Goal: Information Seeking & Learning: Learn about a topic

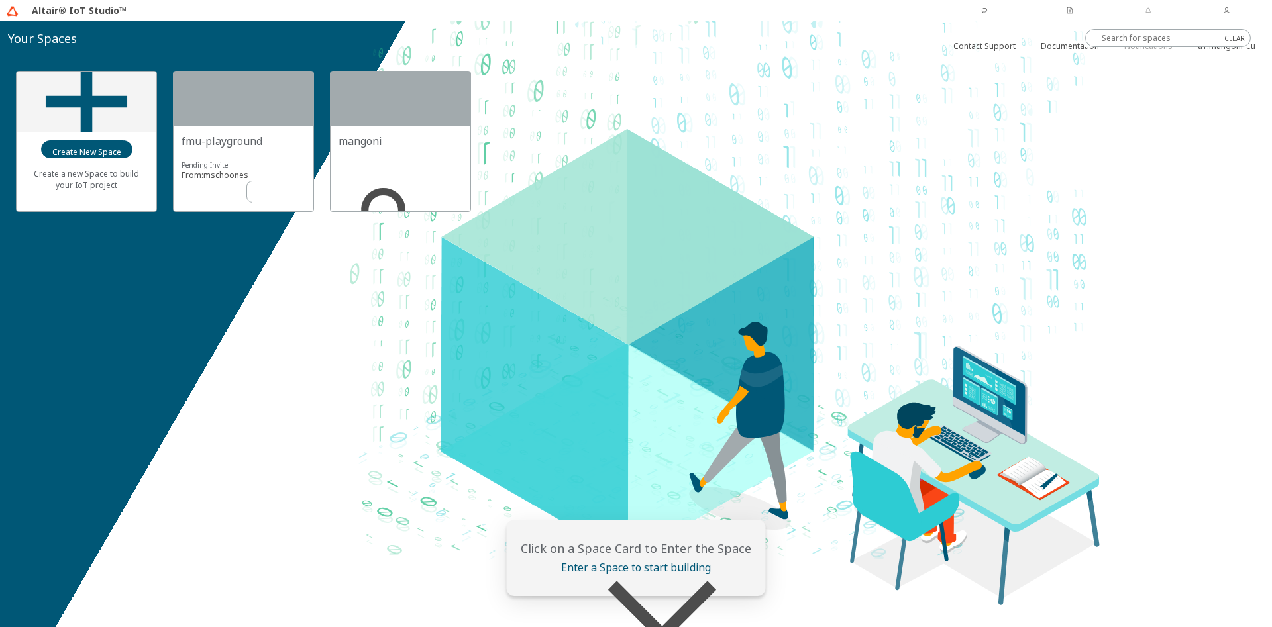
click at [0, 0] on slot "Accept" at bounding box center [0, 0] width 0 height 0
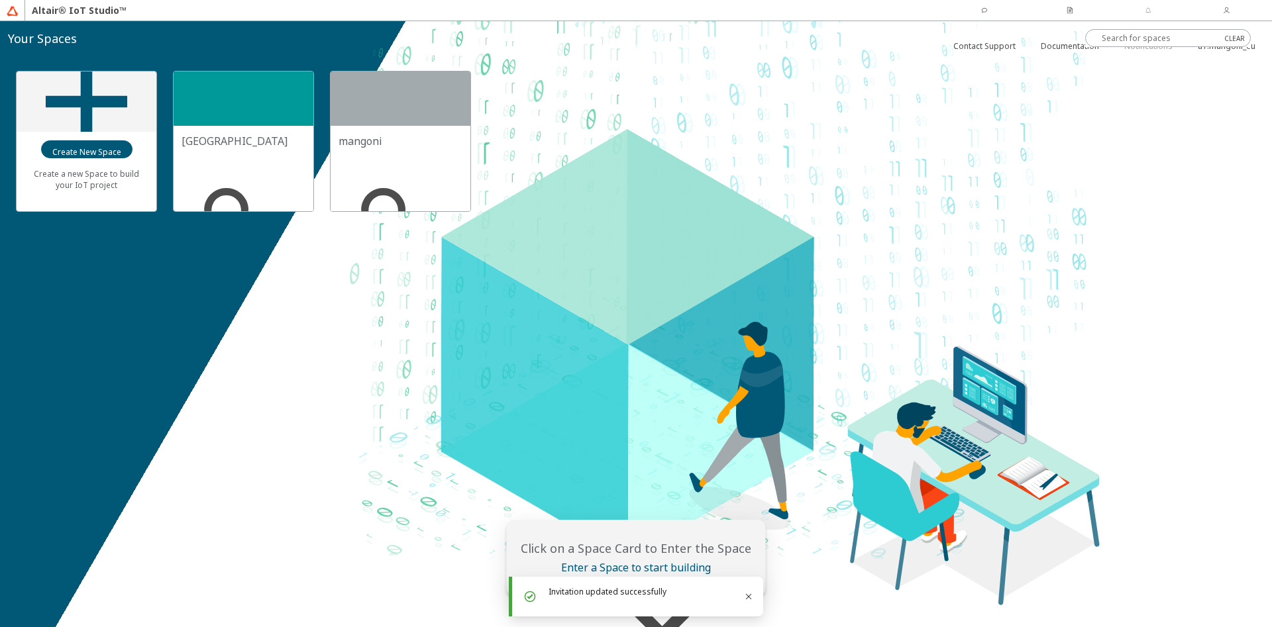
click at [274, 146] on div "[GEOGRAPHIC_DATA]" at bounding box center [243, 141] width 124 height 15
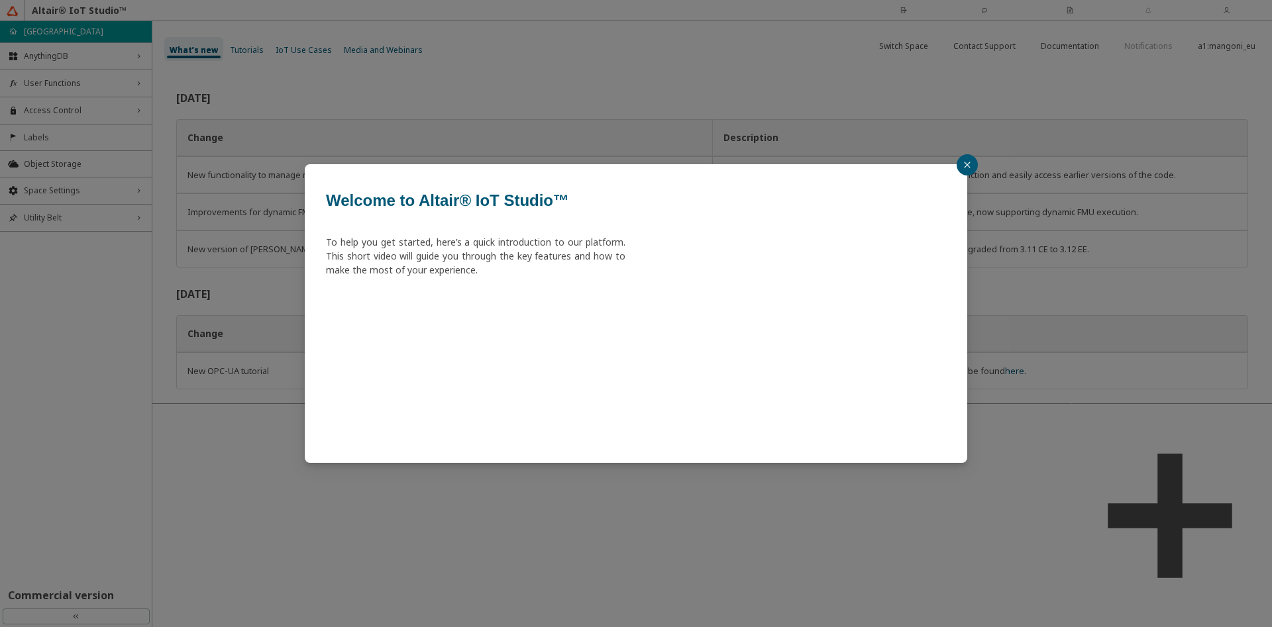
click at [970, 164] on icon "close" at bounding box center [967, 165] width 8 height 8
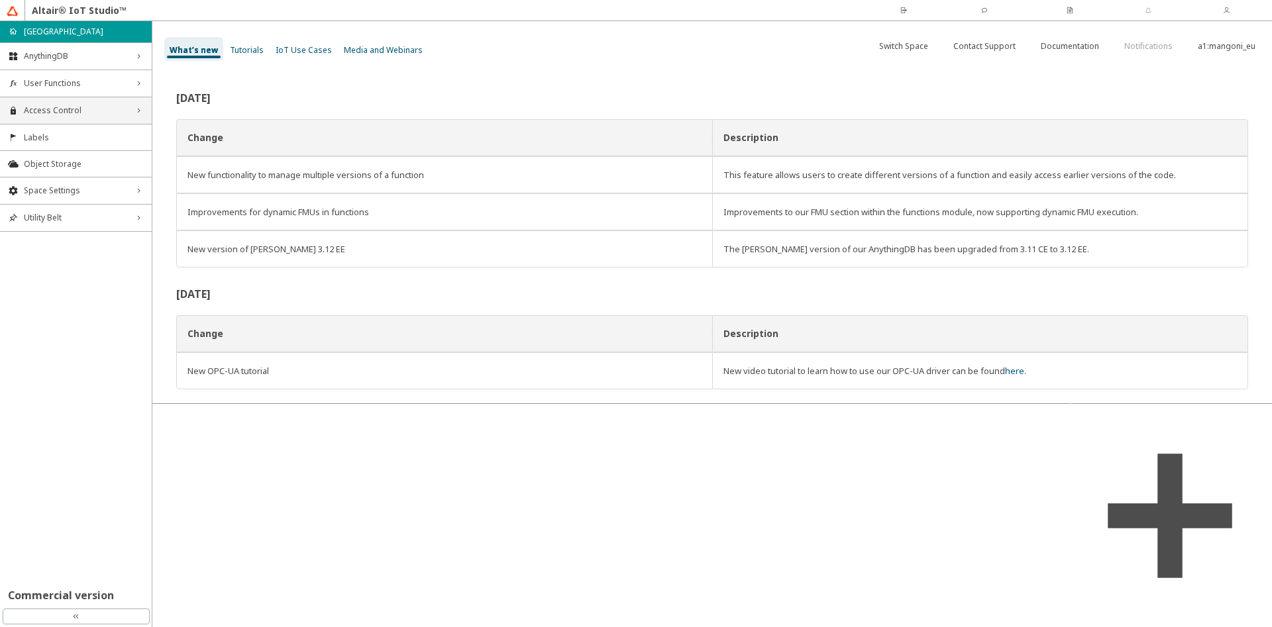
click at [100, 111] on span "Access Control" at bounding box center [76, 110] width 104 height 11
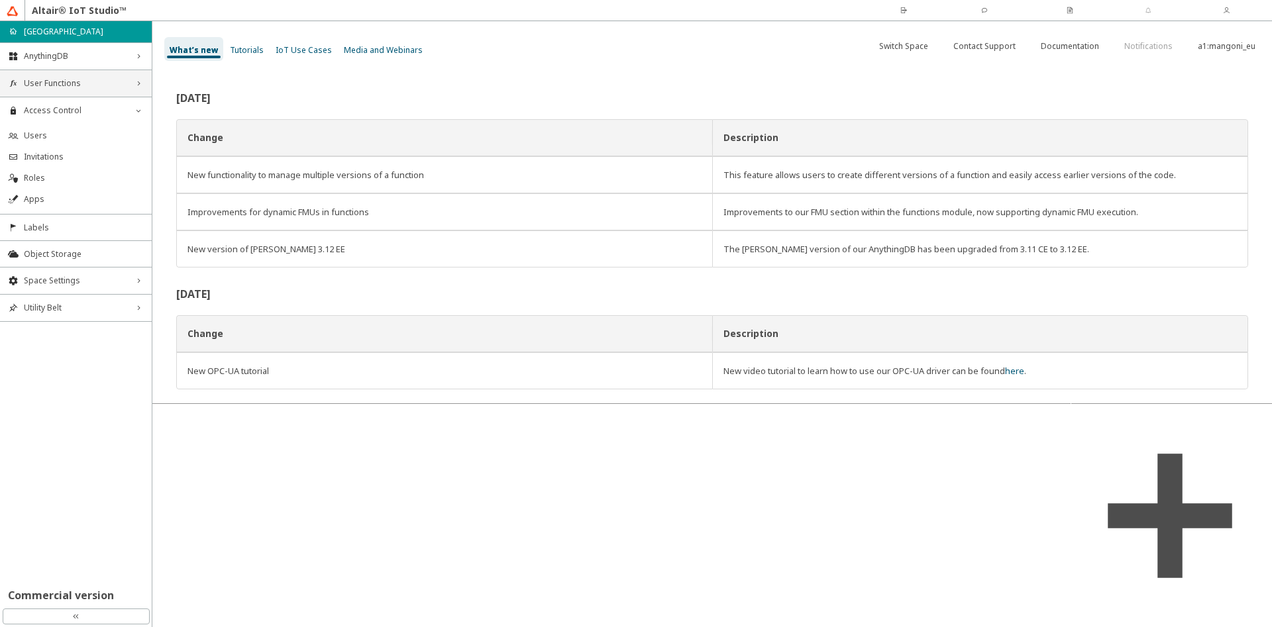
click at [92, 83] on span "User Functions" at bounding box center [76, 83] width 104 height 11
click at [74, 125] on span "Triggers" at bounding box center [84, 130] width 120 height 11
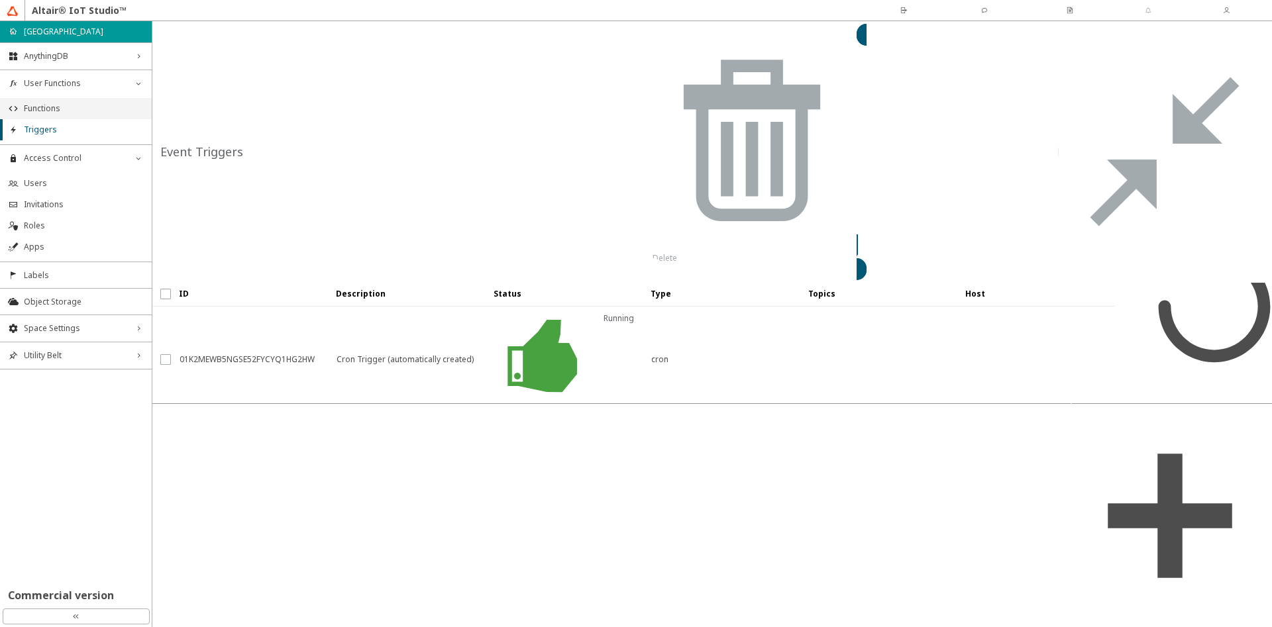
click at [88, 111] on span "Functions" at bounding box center [84, 108] width 120 height 11
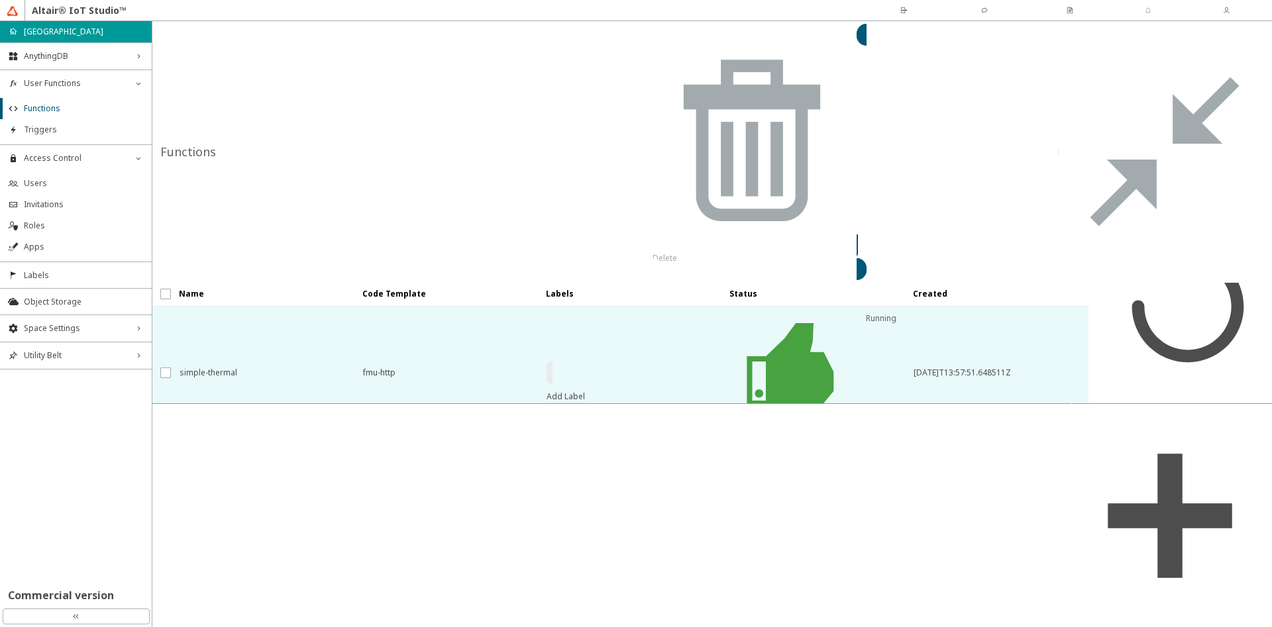
click at [275, 361] on span "simple-thermal" at bounding box center [262, 373] width 166 height 24
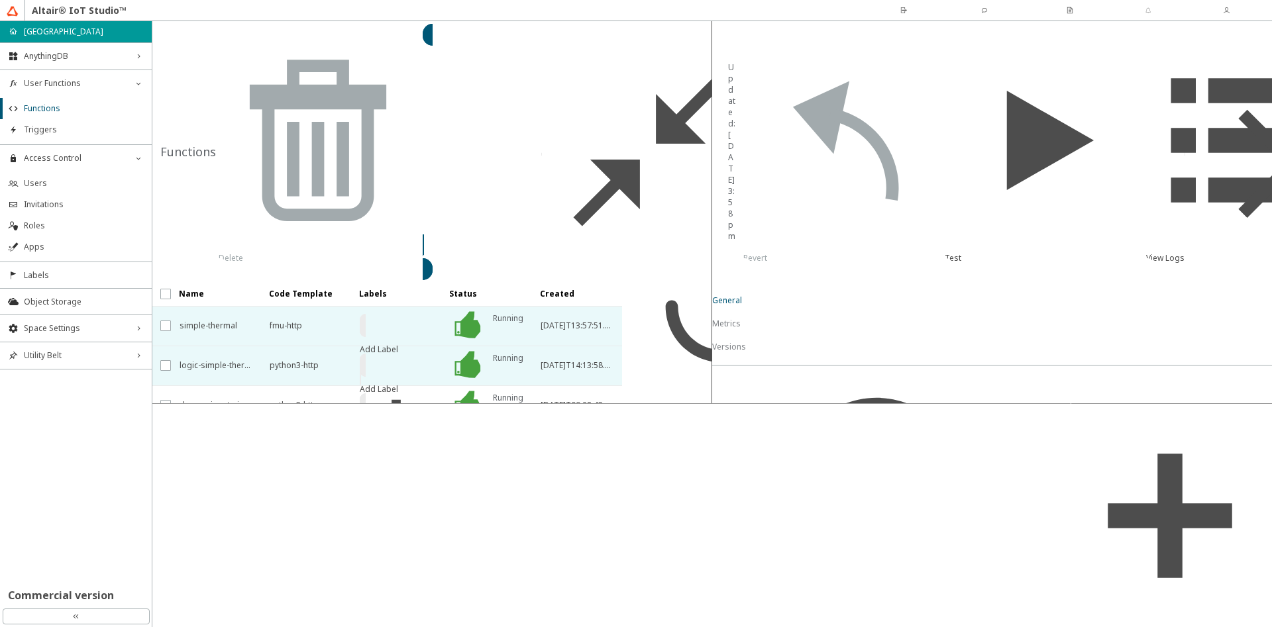
click at [233, 354] on span "logic-simple-thermal" at bounding box center [215, 366] width 73 height 24
click at [237, 314] on span "simple-thermal" at bounding box center [215, 326] width 73 height 24
click at [227, 354] on span "logic-simple-thermal" at bounding box center [215, 366] width 73 height 24
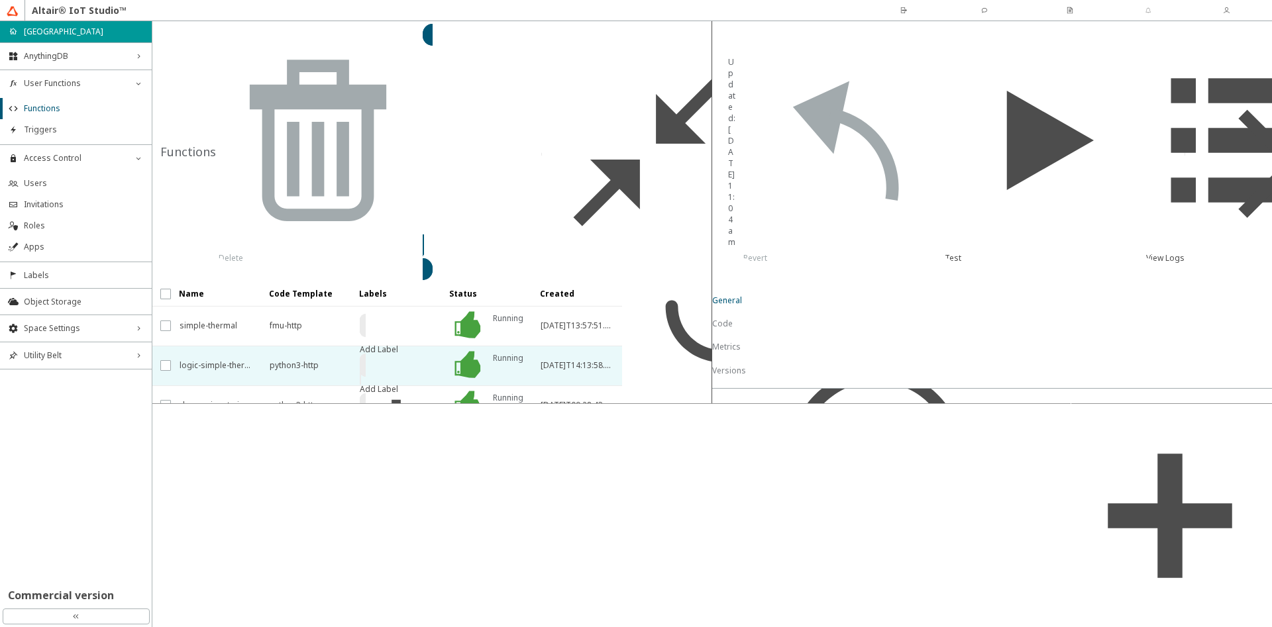
scroll to position [72, 0]
click at [0, 0] on slot "Code" at bounding box center [0, 0] width 0 height 0
click at [217, 393] on span "dummy-input-simple-thermal" at bounding box center [215, 405] width 73 height 24
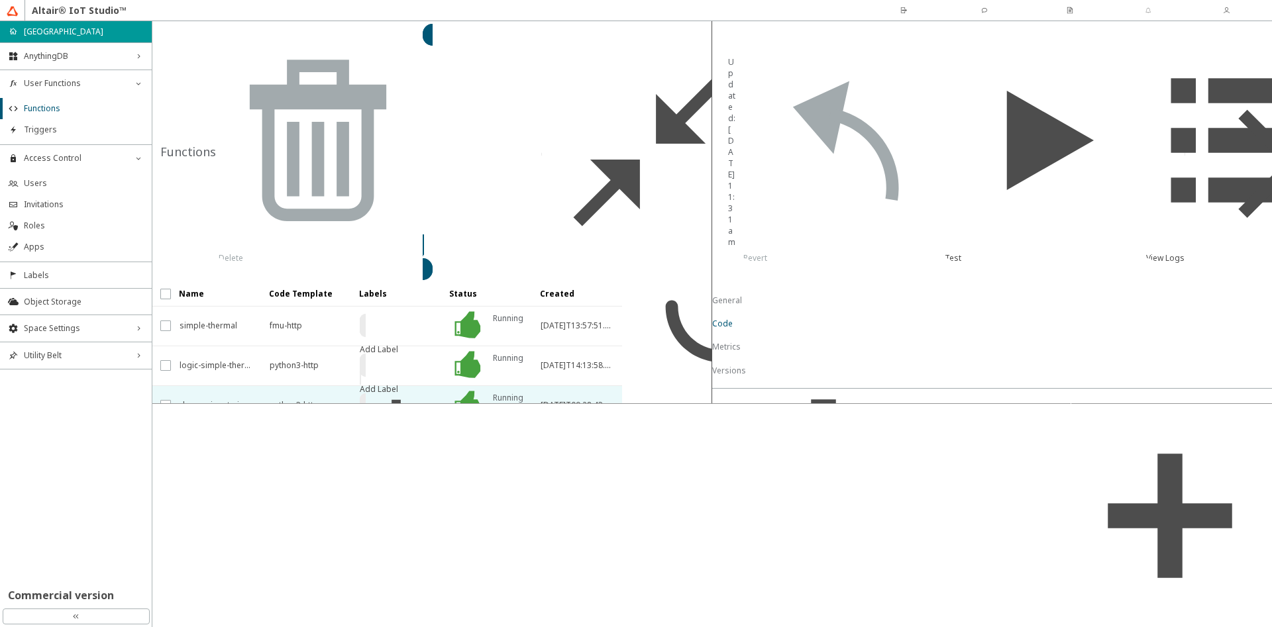
scroll to position [63, 0]
click at [92, 305] on span "Object Storage" at bounding box center [84, 302] width 120 height 11
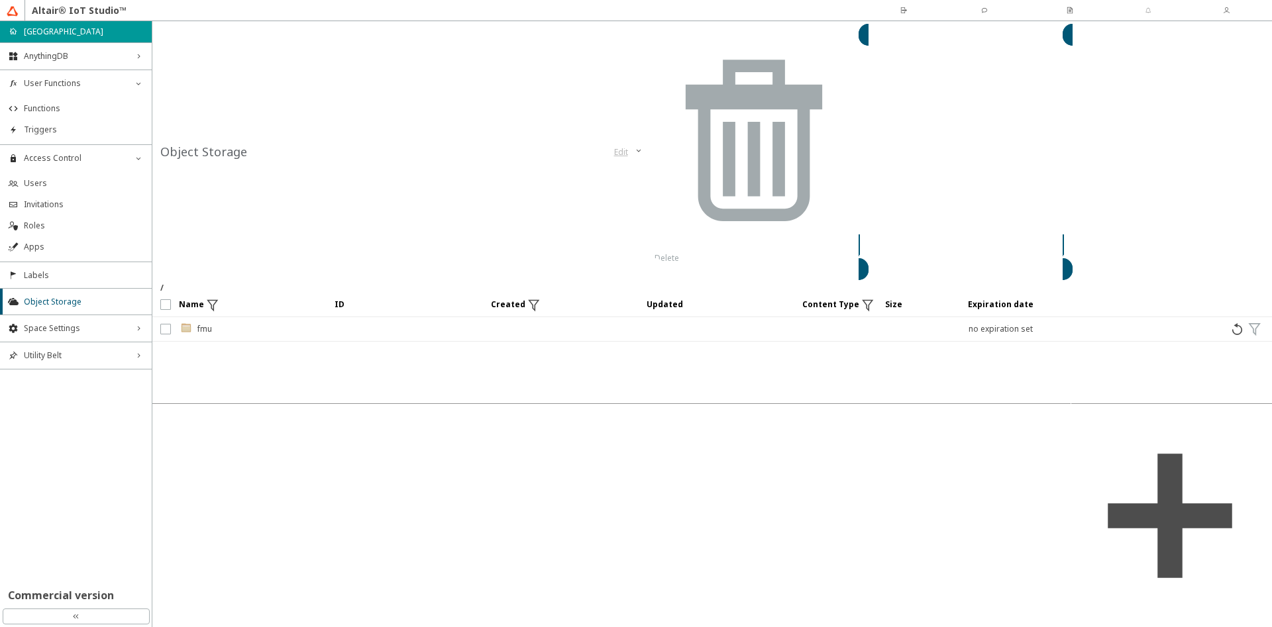
click at [206, 317] on div ".cls-1{fill:url(#linear-gradient);}.cls-2{fill:#c3954c;}.cls-3{fill:#fdfeff;}.c…" at bounding box center [195, 329] width 32 height 24
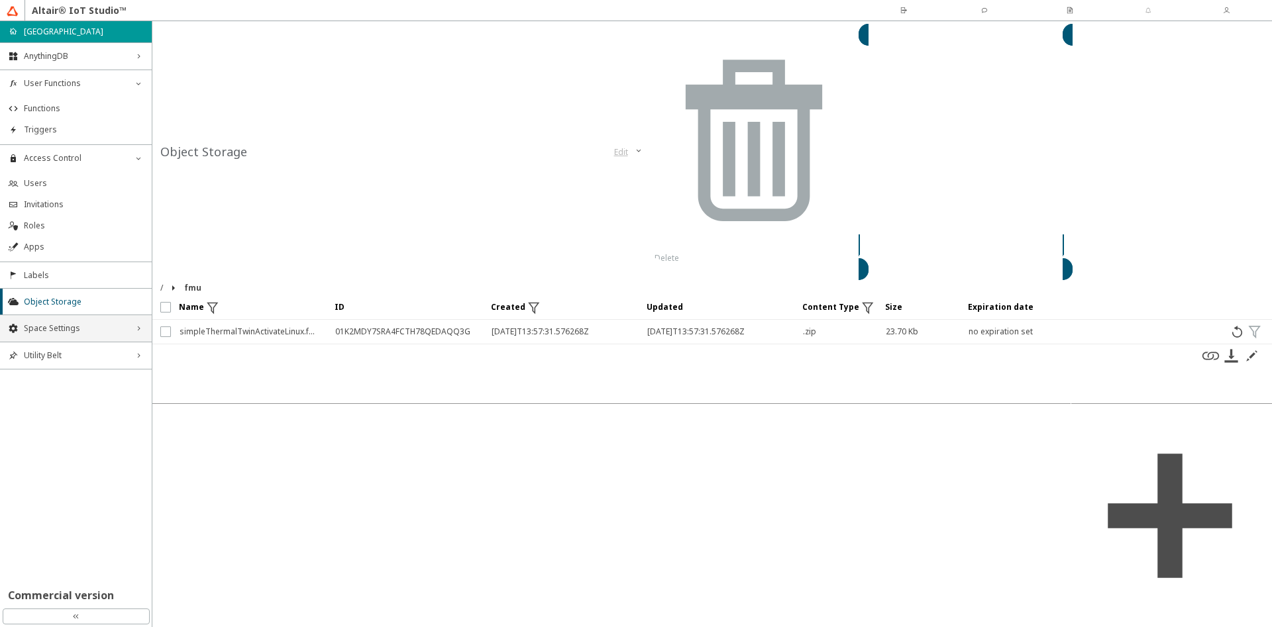
click at [61, 326] on span "Space Settings" at bounding box center [76, 328] width 104 height 11
click at [61, 401] on span "Variables Storage" at bounding box center [84, 396] width 120 height 11
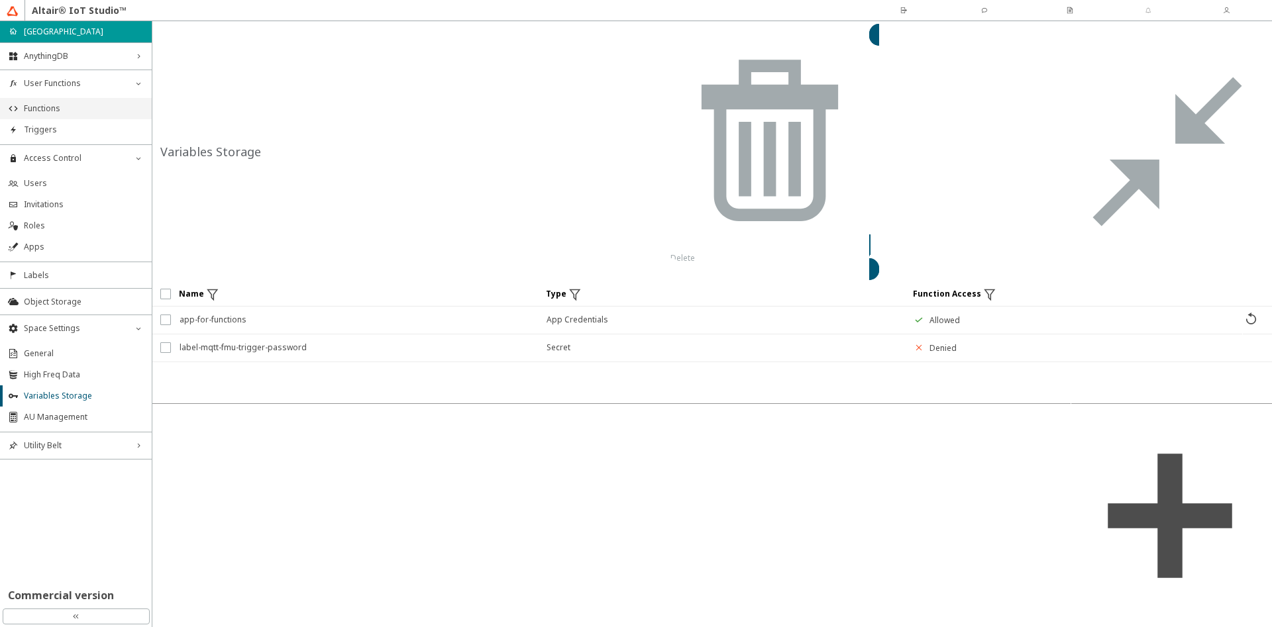
click at [41, 109] on span "Functions" at bounding box center [84, 108] width 120 height 11
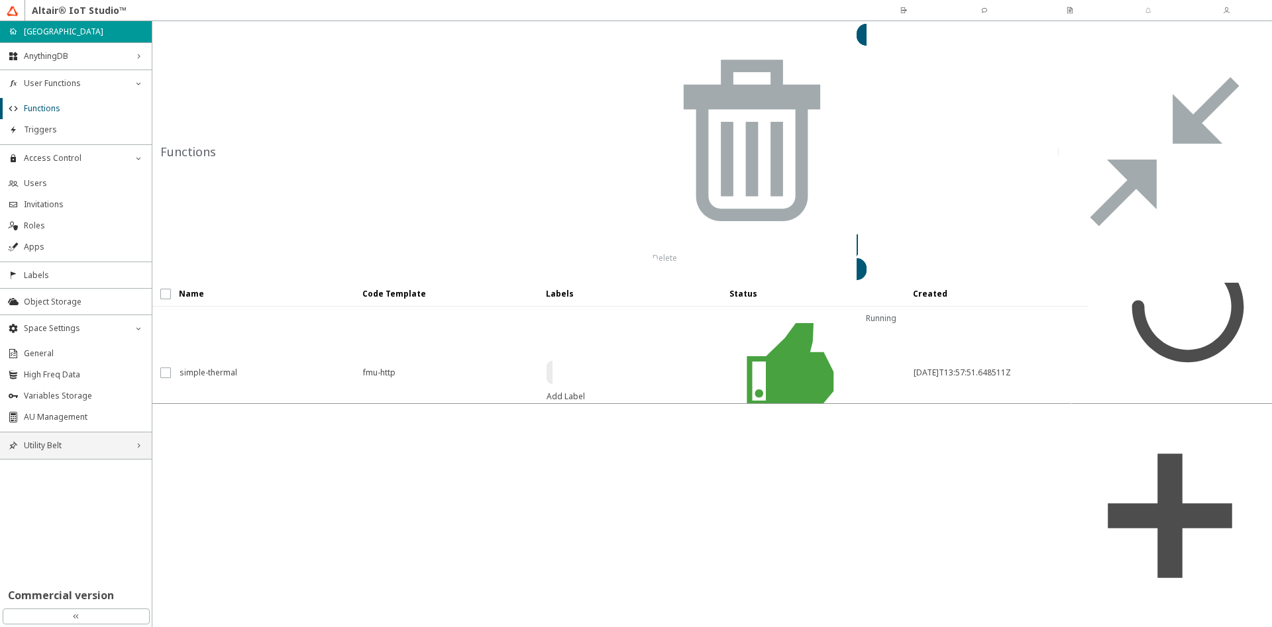
click at [75, 448] on span "Utility Belt" at bounding box center [76, 445] width 104 height 11
click at [87, 475] on span "Function Log" at bounding box center [84, 471] width 120 height 11
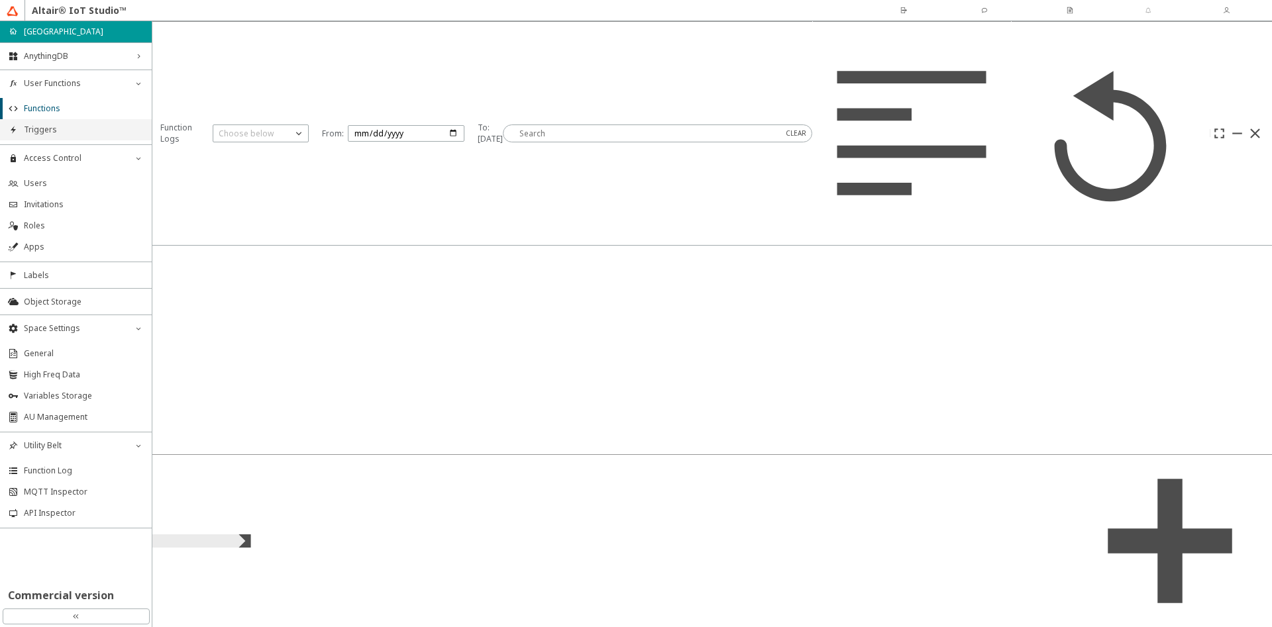
click at [75, 123] on li "Triggers" at bounding box center [76, 129] width 152 height 21
click at [96, 58] on span "AnythingDB" at bounding box center [76, 56] width 104 height 11
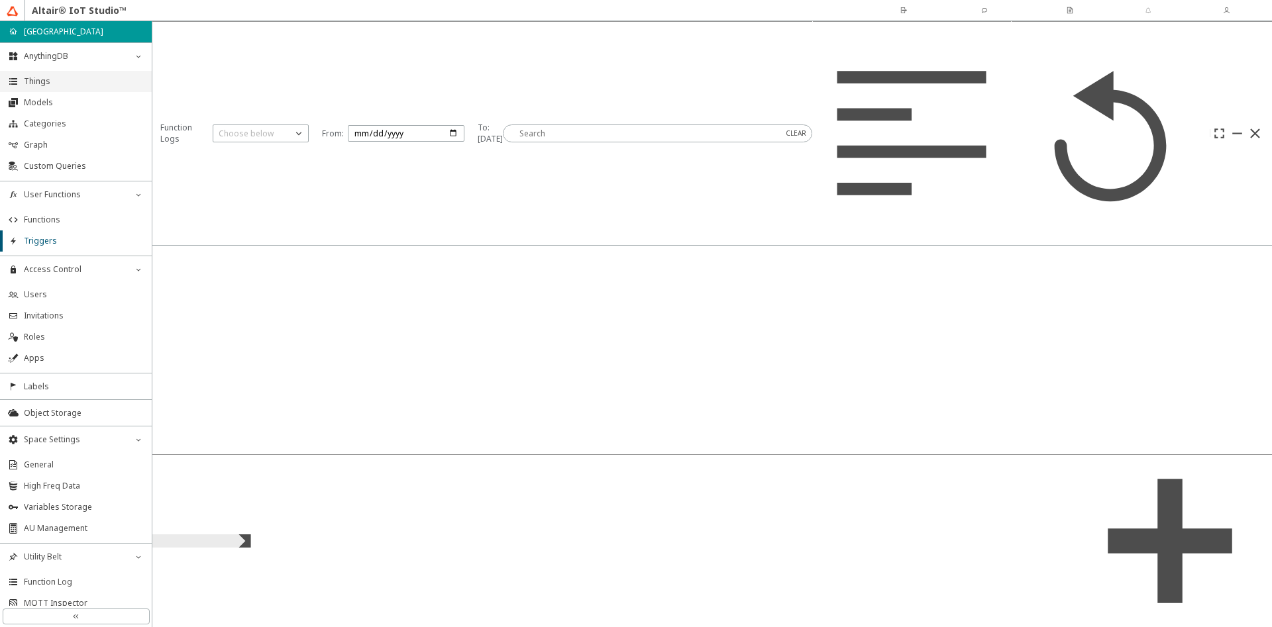
click at [88, 85] on span "Things" at bounding box center [84, 81] width 120 height 11
click at [62, 106] on span "Models" at bounding box center [84, 101] width 120 height 11
click at [46, 222] on span "Functions" at bounding box center [84, 218] width 120 height 11
click at [49, 79] on span "Things" at bounding box center [84, 80] width 120 height 11
click at [53, 223] on span "Functions" at bounding box center [84, 218] width 120 height 11
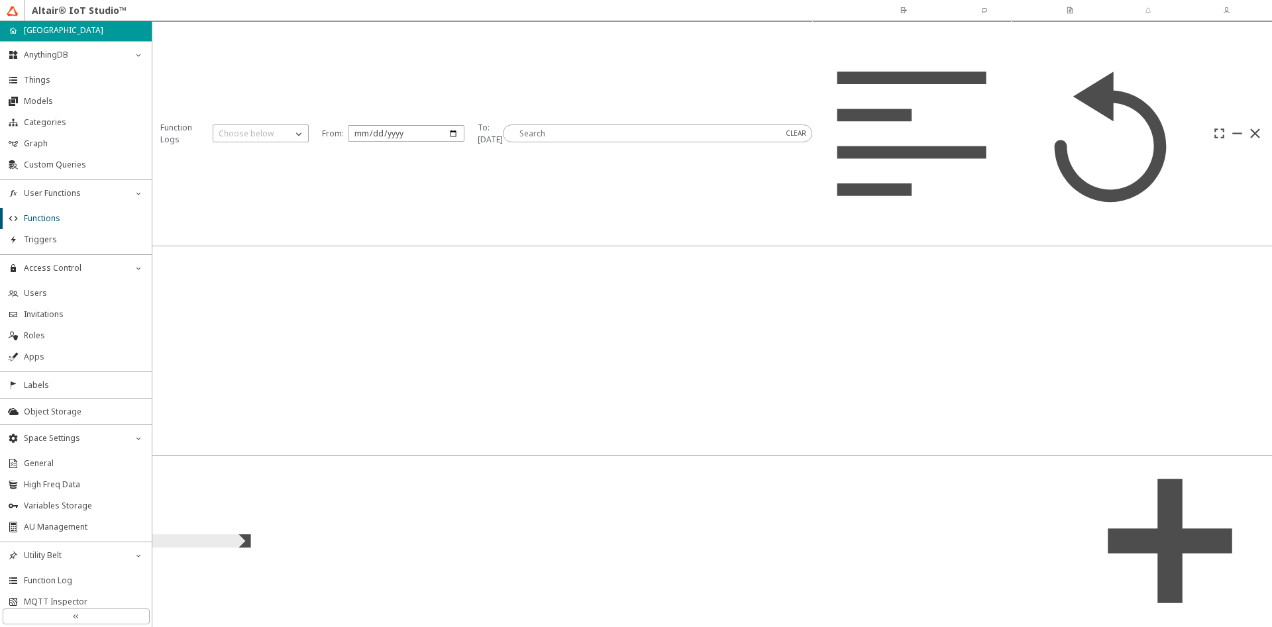
click at [248, 496] on span "logic-simple-thermal" at bounding box center [262, 508] width 166 height 24
click at [0, 0] on slot "Code" at bounding box center [0, 0] width 0 height 0
click at [1257, 142] on iron-icon at bounding box center [1255, 133] width 17 height 17
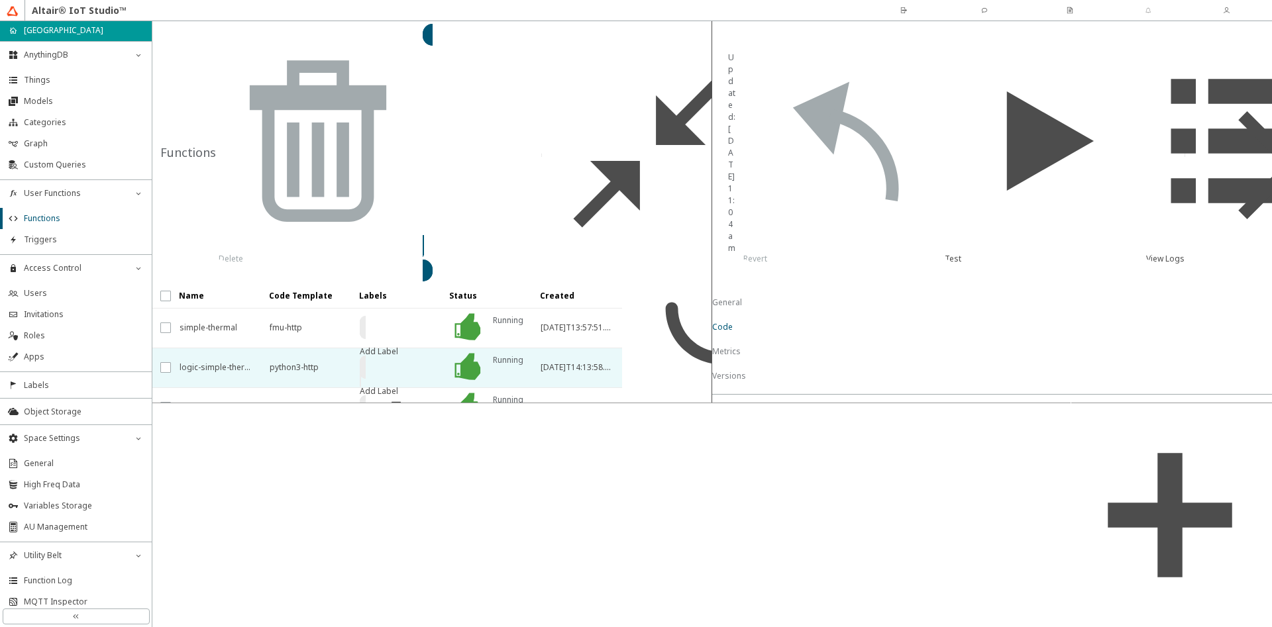
scroll to position [1500, 0]
